Goal: Check status: Check status

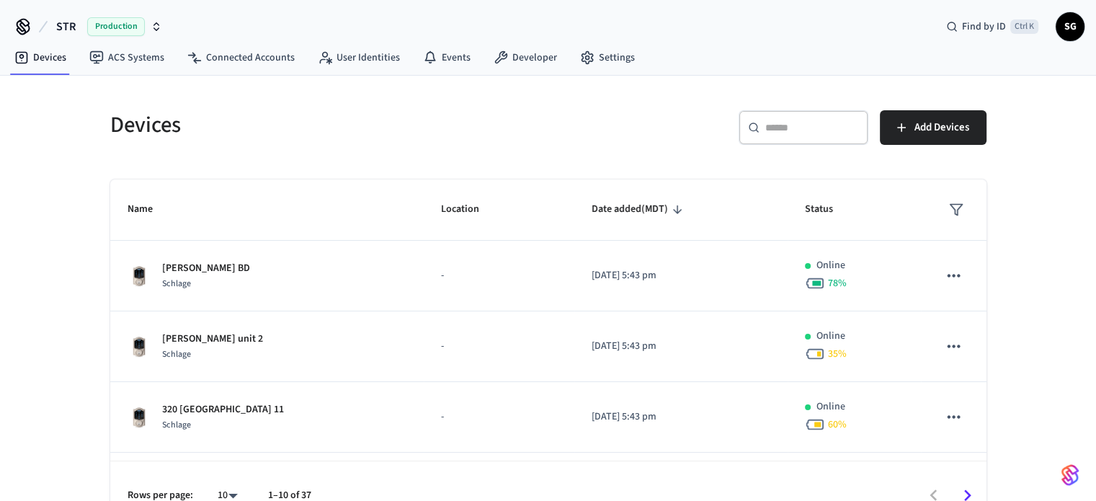
click at [53, 159] on div "Devices ​ ​ Add Devices Name Location Date added (MDT) Status [PERSON_NAME] Mai…" at bounding box center [548, 303] width 1096 height 455
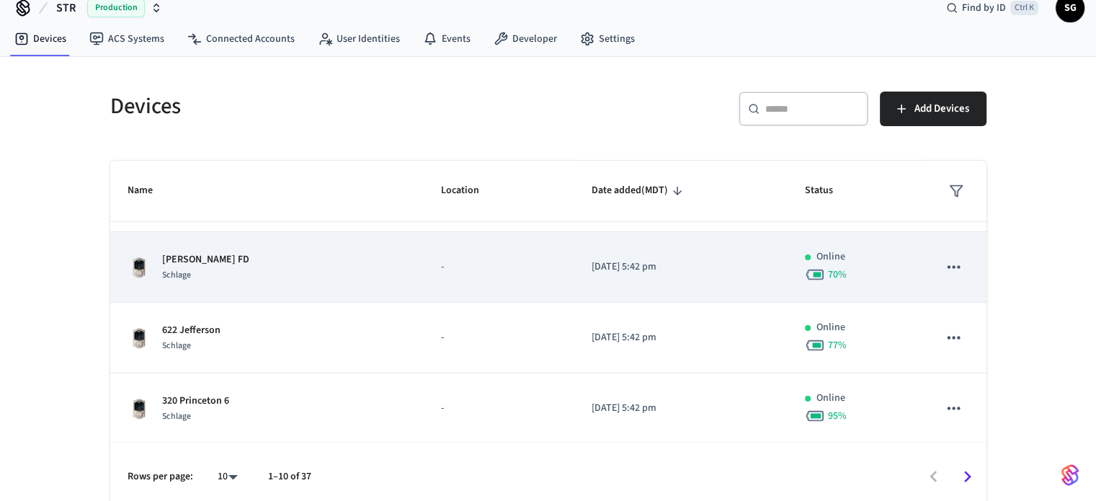
scroll to position [29, 0]
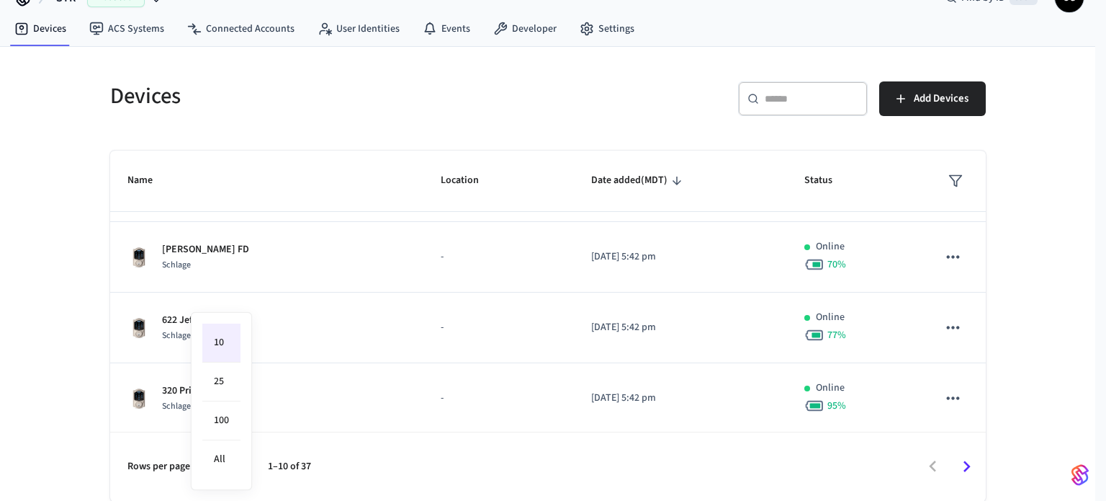
click at [228, 469] on body "STR Production Find by ID Ctrl K SG Devices ACS Systems Connected Accounts User…" at bounding box center [553, 236] width 1106 height 530
click at [215, 453] on li "All" at bounding box center [221, 459] width 38 height 38
type input "**"
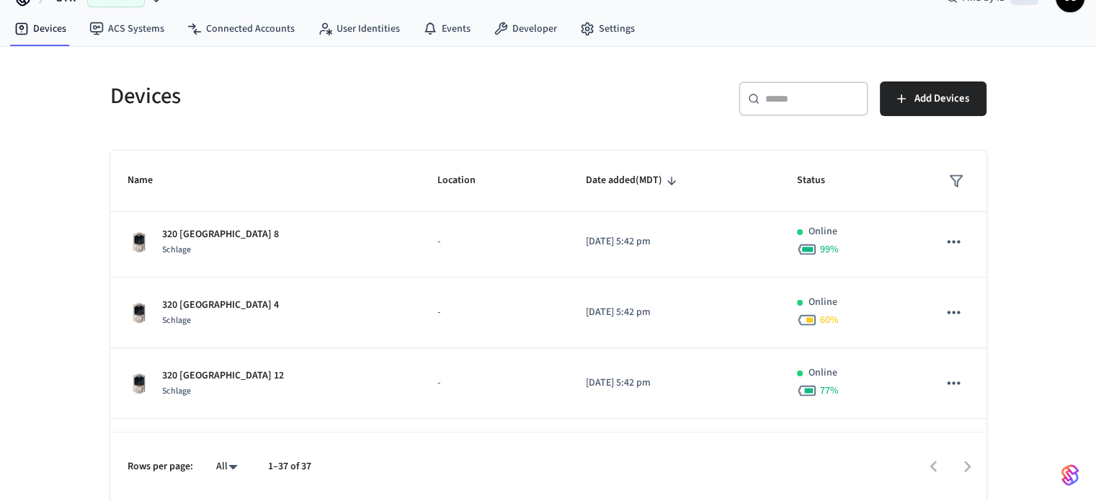
scroll to position [772, 0]
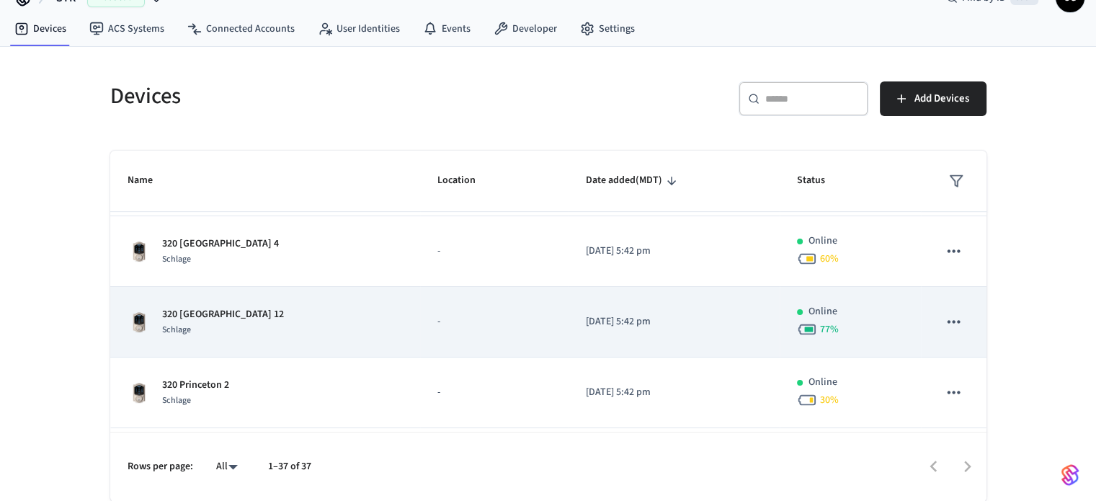
click at [216, 313] on p "320 [GEOGRAPHIC_DATA] 12" at bounding box center [223, 314] width 122 height 15
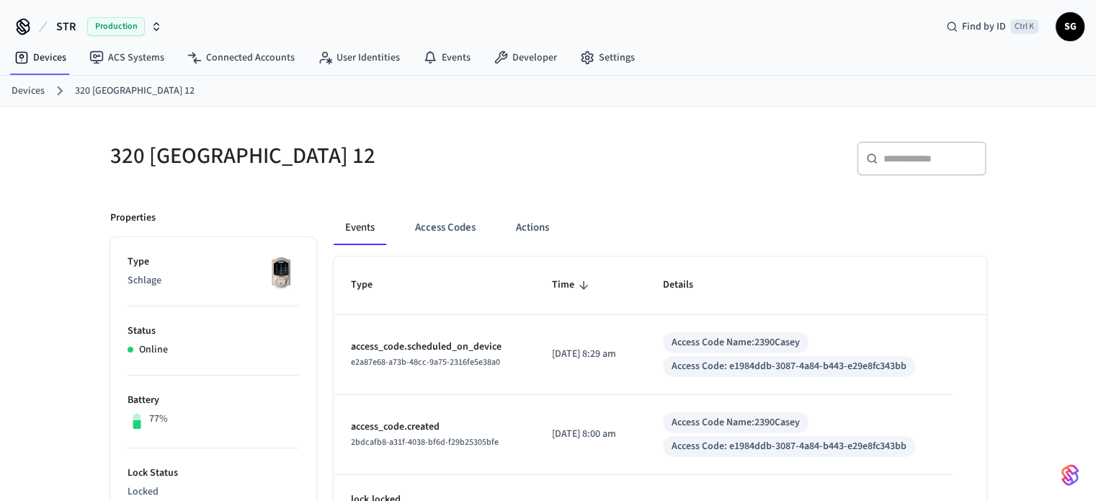
scroll to position [72, 0]
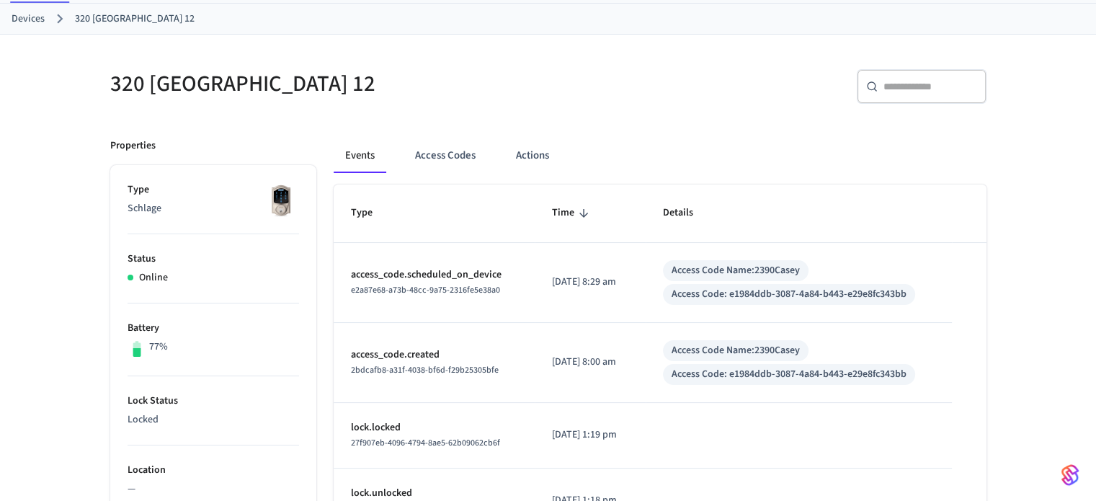
click at [442, 151] on button "Access Codes" at bounding box center [445, 155] width 84 height 35
